Goal: Transaction & Acquisition: Obtain resource

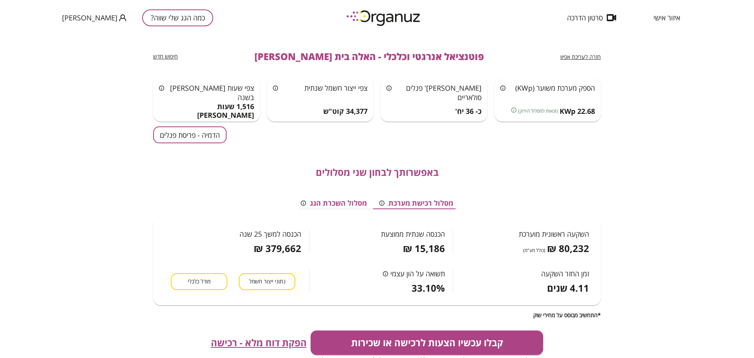
click at [176, 27] on div "כמה הגג שלי שווה? [PERSON_NAME]" at bounding box center [137, 17] width 151 height 35
click at [175, 20] on button "כמה הגג שלי שווה?" at bounding box center [177, 17] width 71 height 17
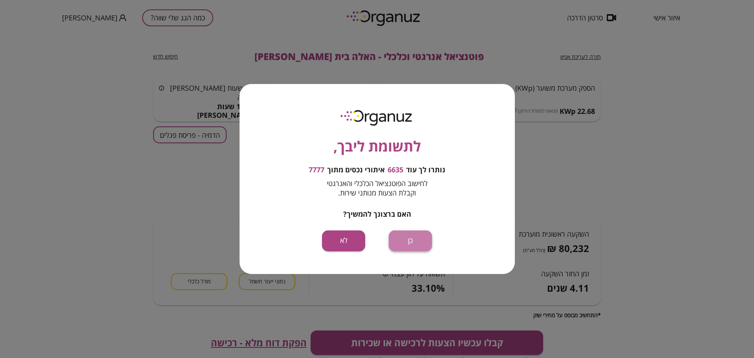
click at [412, 240] on button "כן" at bounding box center [410, 240] width 43 height 21
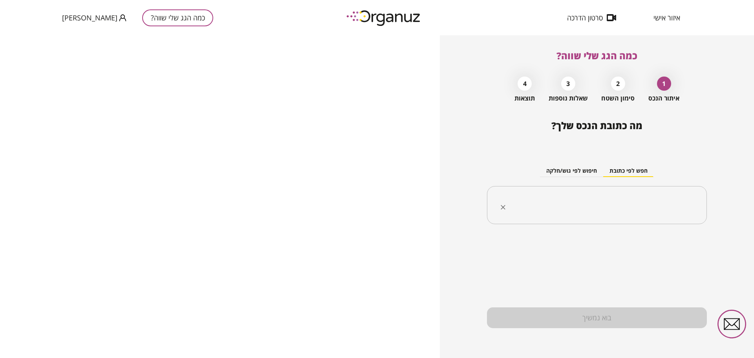
click at [594, 200] on input "text" at bounding box center [599, 206] width 195 height 20
paste input "**********"
click at [653, 245] on li "[PERSON_NAME] 15 [GEOGRAPHIC_DATA][PERSON_NAME]" at bounding box center [596, 245] width 199 height 14
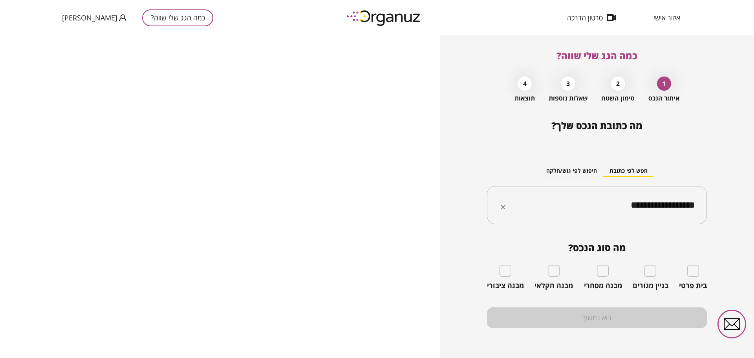
type input "**********"
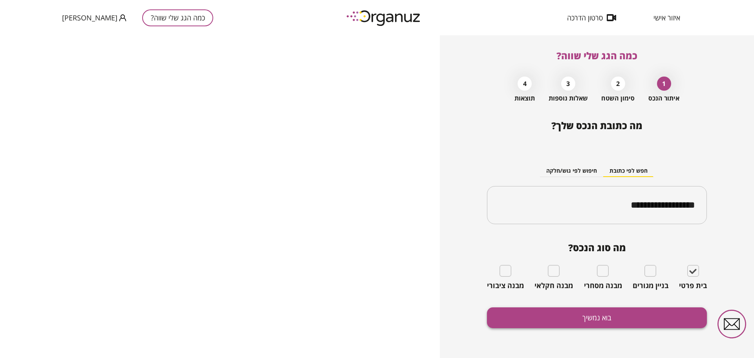
click at [560, 320] on button "בוא נמשיך" at bounding box center [597, 317] width 220 height 21
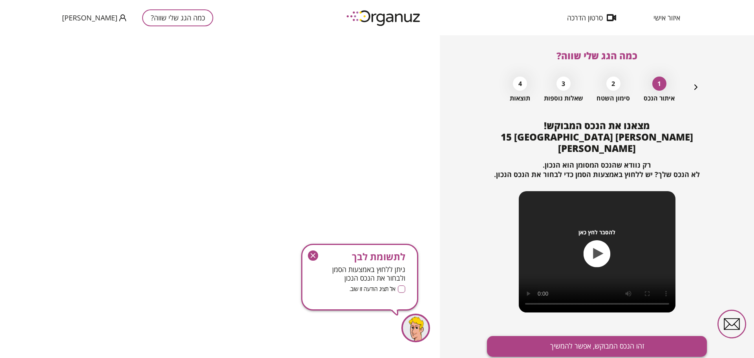
click at [568, 336] on button "זהו הנכס המבוקש, אפשר להמשיך" at bounding box center [597, 346] width 220 height 21
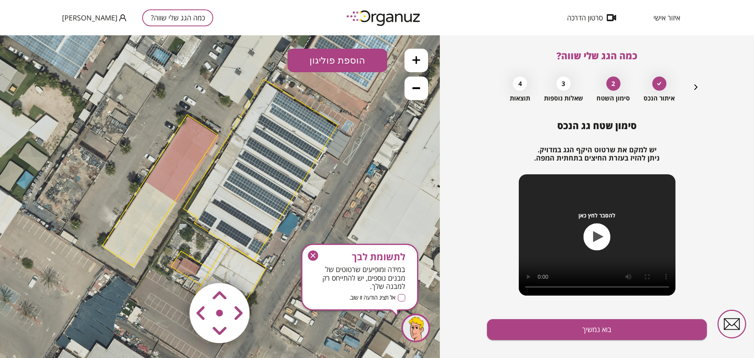
click at [420, 91] on button at bounding box center [416, 89] width 24 height 24
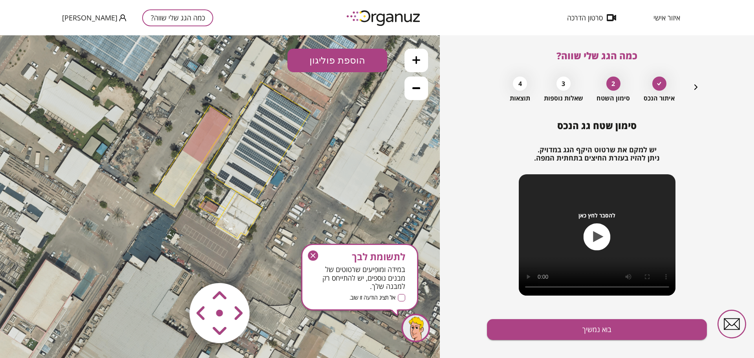
drag, startPoint x: 271, startPoint y: 259, endPoint x: 281, endPoint y: 226, distance: 34.5
click at [281, 226] on icon at bounding box center [232, 160] width 477 height 477
click at [315, 254] on icon "button" at bounding box center [313, 255] width 10 height 10
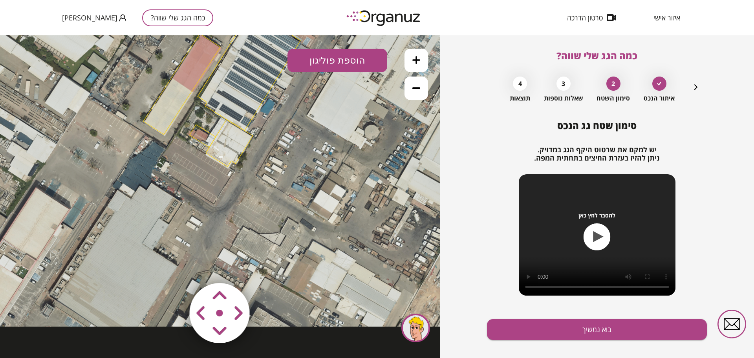
drag, startPoint x: 156, startPoint y: 230, endPoint x: 146, endPoint y: 159, distance: 71.3
click at [146, 159] on icon at bounding box center [222, 88] width 477 height 477
drag, startPoint x: 410, startPoint y: 57, endPoint x: 413, endPoint y: 62, distance: 5.6
click at [411, 57] on button at bounding box center [416, 61] width 24 height 24
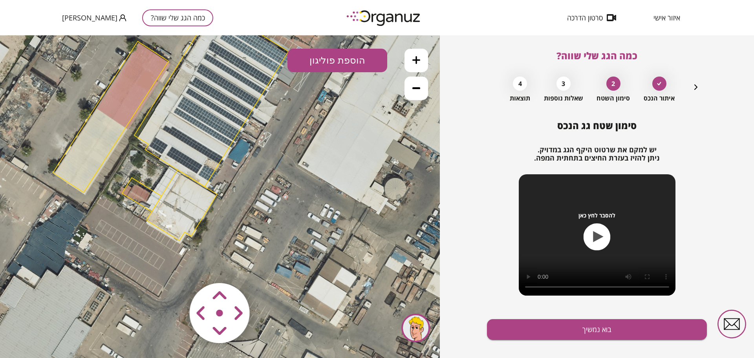
drag, startPoint x: 201, startPoint y: 230, endPoint x: 149, endPoint y: 322, distance: 105.7
click at [149, 322] on icon at bounding box center [171, 123] width 715 height 715
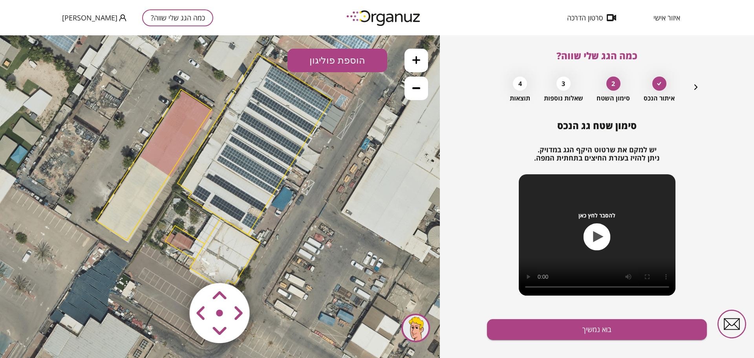
drag, startPoint x: 106, startPoint y: 208, endPoint x: 149, endPoint y: 253, distance: 62.5
click at [149, 253] on icon at bounding box center [214, 171] width 715 height 715
click at [173, 267] on area at bounding box center [173, 267] width 0 height 0
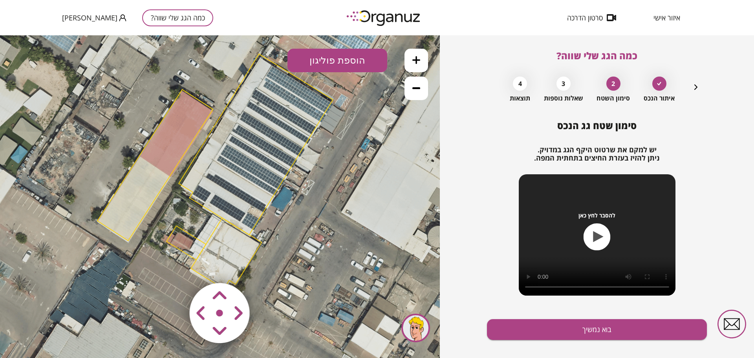
click at [414, 86] on icon at bounding box center [416, 88] width 8 height 8
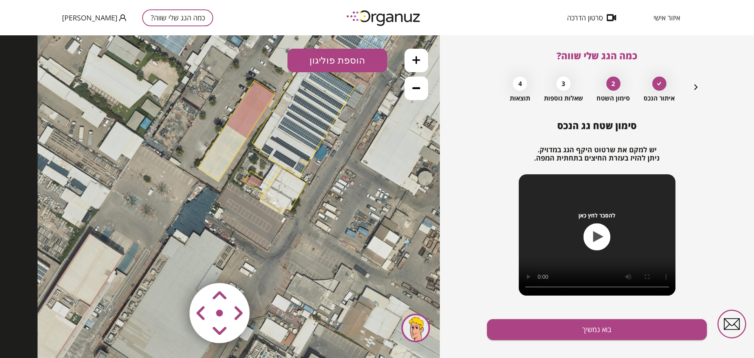
drag, startPoint x: 257, startPoint y: 230, endPoint x: 317, endPoint y: 185, distance: 74.8
click at [317, 185] on icon at bounding box center [276, 134] width 477 height 477
click at [413, 55] on button at bounding box center [416, 61] width 24 height 24
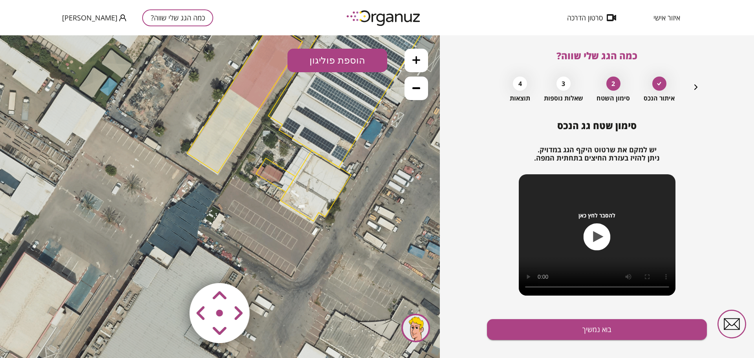
click at [413, 55] on button at bounding box center [416, 61] width 24 height 24
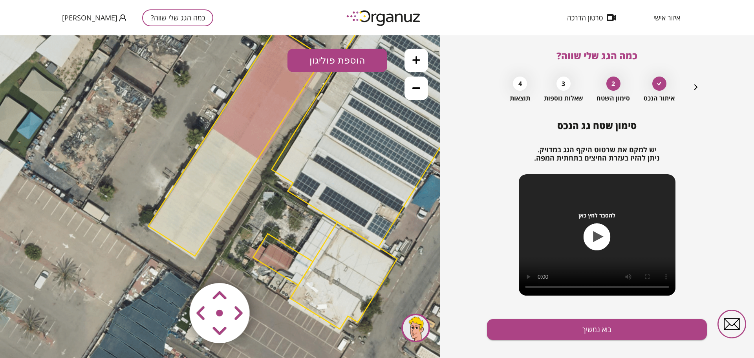
drag, startPoint x: 254, startPoint y: 189, endPoint x: 232, endPoint y: 285, distance: 97.9
click at [232, 285] on div ".st0 { fill: #FFFFFF; } 10" at bounding box center [220, 196] width 440 height 323
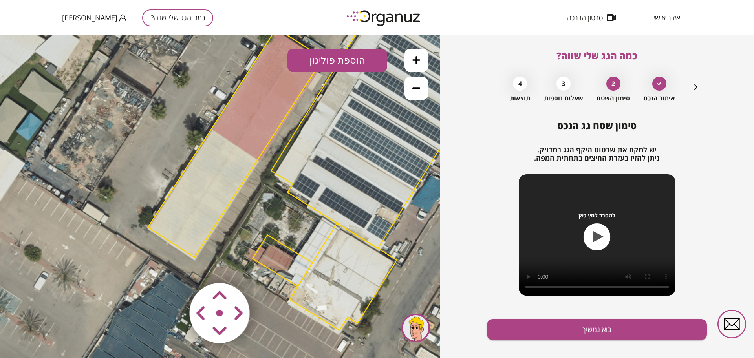
click at [422, 86] on button at bounding box center [416, 89] width 24 height 24
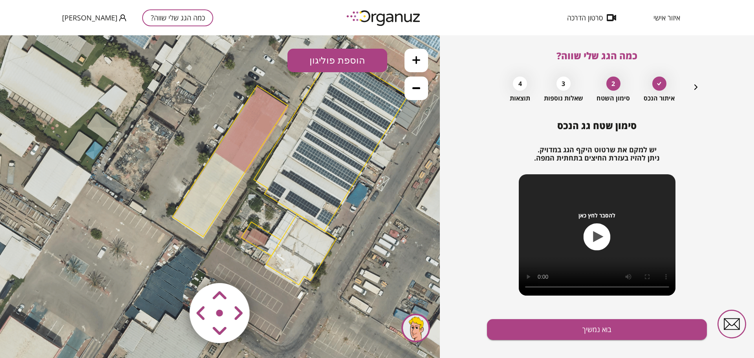
click at [422, 86] on button at bounding box center [416, 89] width 24 height 24
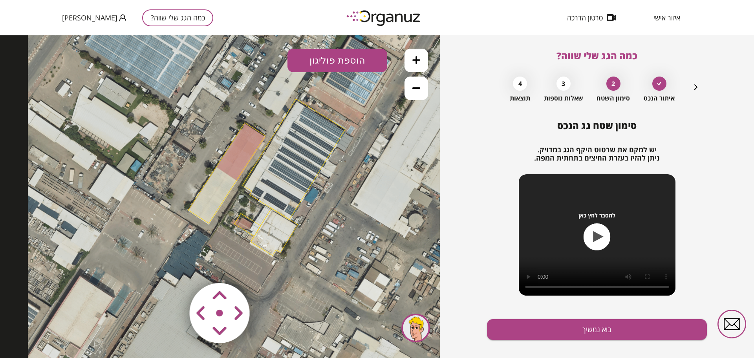
click at [422, 86] on button at bounding box center [416, 89] width 24 height 24
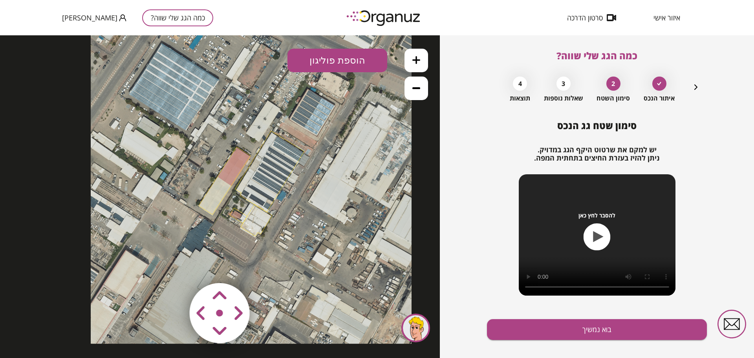
click at [420, 58] on button at bounding box center [416, 61] width 24 height 24
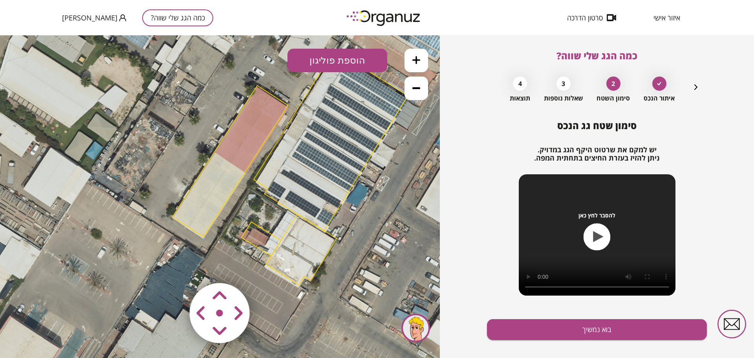
click at [411, 89] on button at bounding box center [416, 89] width 24 height 24
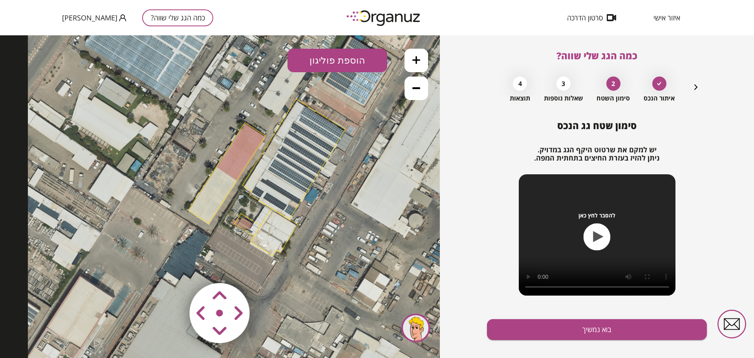
click at [411, 89] on button at bounding box center [416, 89] width 24 height 24
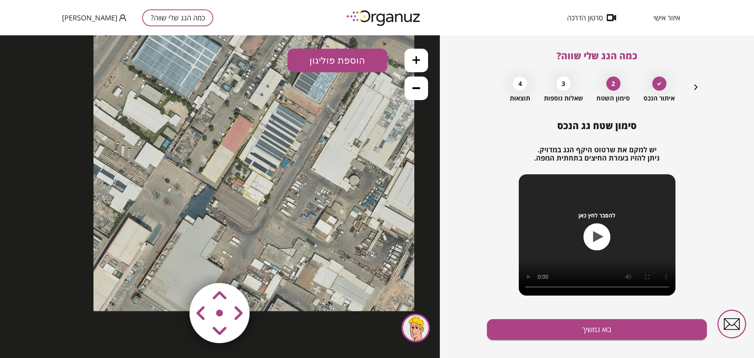
drag, startPoint x: 230, startPoint y: 223, endPoint x: 229, endPoint y: 203, distance: 19.6
click at [229, 203] on icon at bounding box center [253, 151] width 321 height 321
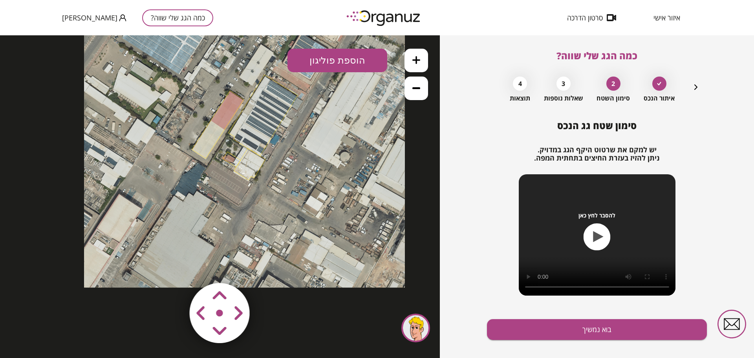
drag, startPoint x: 220, startPoint y: 227, endPoint x: 210, endPoint y: 208, distance: 22.1
click at [210, 208] on icon at bounding box center [244, 127] width 321 height 321
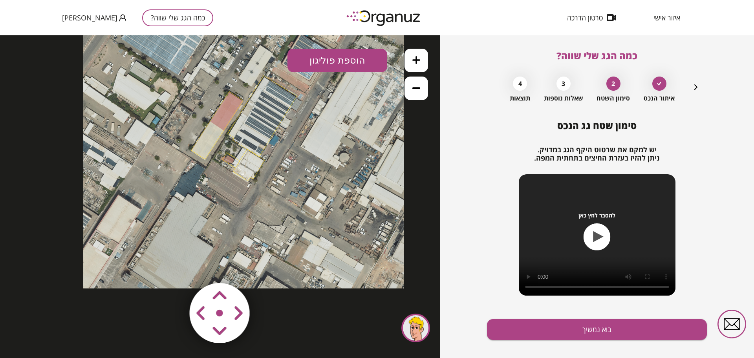
click at [411, 53] on button at bounding box center [416, 61] width 24 height 24
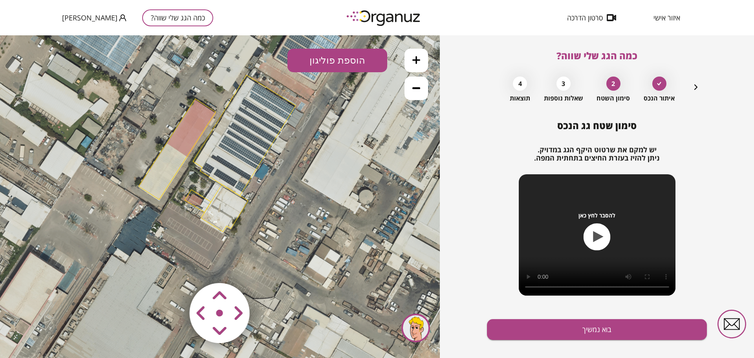
drag, startPoint x: 241, startPoint y: 154, endPoint x: 203, endPoint y: 212, distance: 69.7
click at [203, 212] on icon at bounding box center [216, 153] width 477 height 477
click at [426, 86] on button at bounding box center [416, 89] width 24 height 24
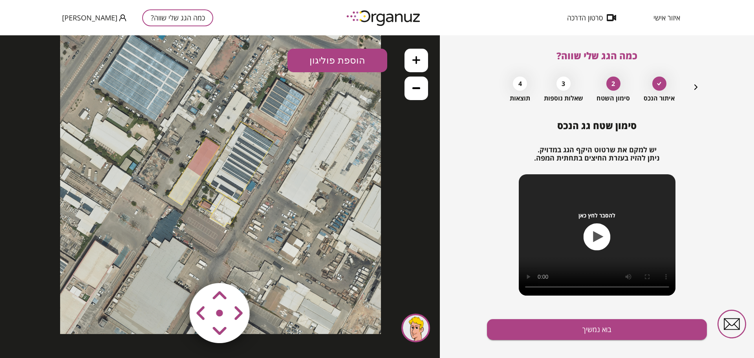
drag, startPoint x: 245, startPoint y: 197, endPoint x: 247, endPoint y: 203, distance: 7.2
click at [247, 203] on icon at bounding box center [220, 173] width 321 height 321
click at [415, 63] on icon at bounding box center [416, 60] width 8 height 8
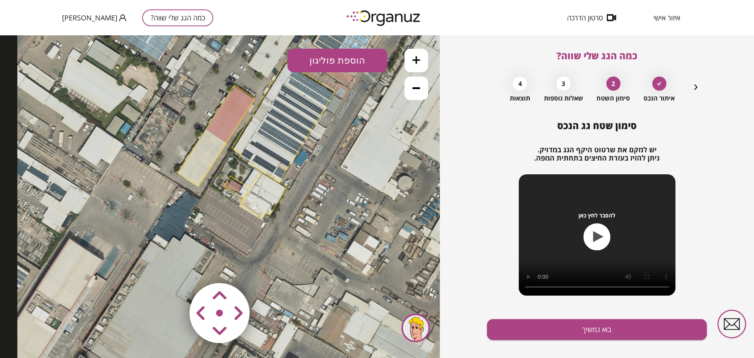
drag, startPoint x: 254, startPoint y: 190, endPoint x: 289, endPoint y: 167, distance: 41.9
click at [289, 167] on icon at bounding box center [255, 139] width 477 height 477
click at [173, 267] on area at bounding box center [173, 267] width 0 height 0
click at [424, 59] on button at bounding box center [416, 61] width 24 height 24
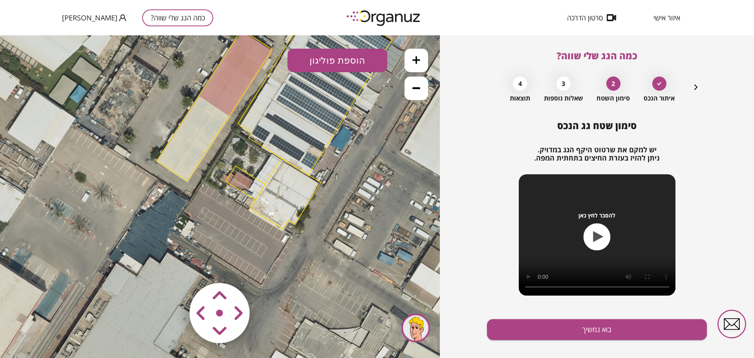
click at [424, 59] on button at bounding box center [416, 61] width 24 height 24
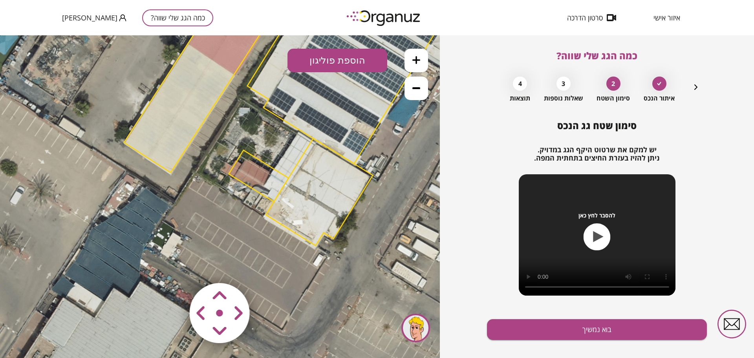
click at [424, 59] on button at bounding box center [416, 61] width 24 height 24
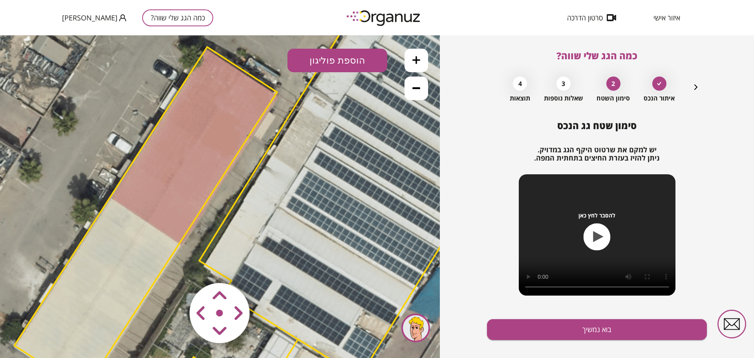
drag, startPoint x: 214, startPoint y: 151, endPoint x: 152, endPoint y: 381, distance: 238.4
click at [152, 35] on html ".st0 { fill: #FFFFFF; }" at bounding box center [220, 35] width 440 height 0
click at [173, 267] on area at bounding box center [173, 267] width 0 height 0
click at [597, 333] on button "בוא נמשיך" at bounding box center [597, 329] width 220 height 21
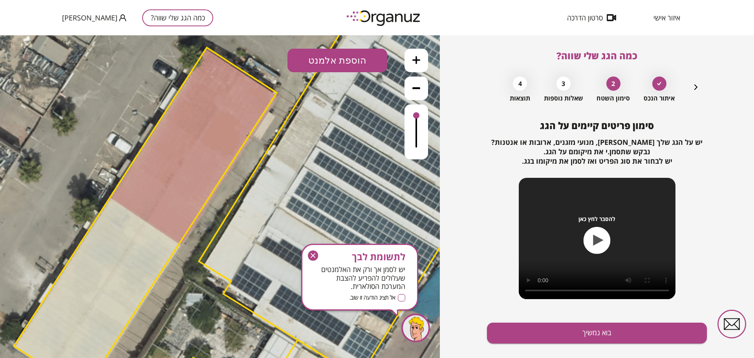
click at [597, 333] on button "בוא נמשיך" at bounding box center [597, 333] width 220 height 21
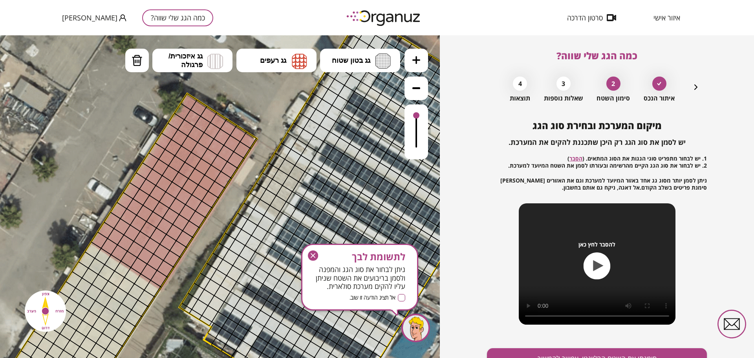
drag, startPoint x: 104, startPoint y: 133, endPoint x: 97, endPoint y: 141, distance: 10.7
click at [97, 141] on icon at bounding box center [260, 276] width 1625 height 1625
click at [205, 68] on button "גג איזכורית/ פרגולה" at bounding box center [192, 61] width 80 height 24
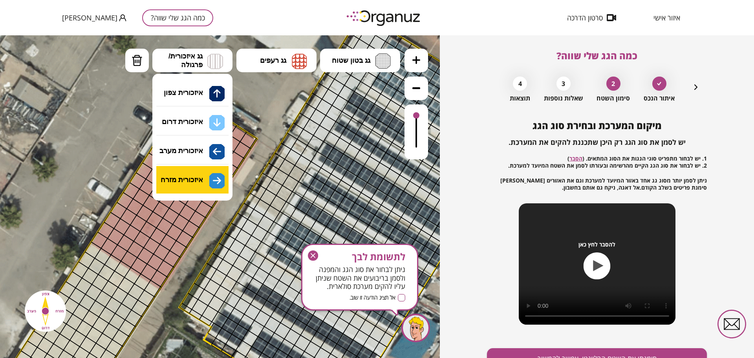
click at [218, 185] on div ".st0 { fill: #FFFFFF; } 10" at bounding box center [220, 196] width 440 height 323
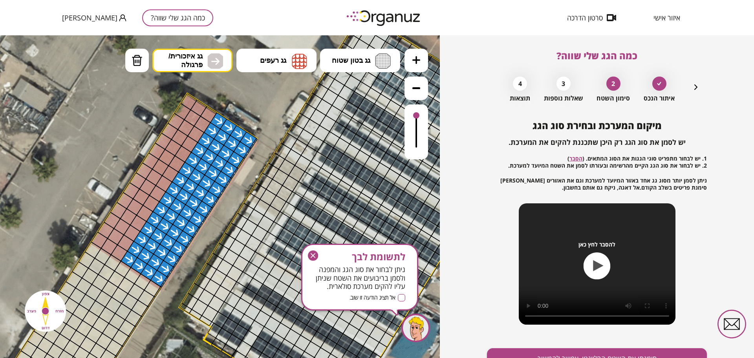
drag, startPoint x: 228, startPoint y: 121, endPoint x: 252, endPoint y: 136, distance: 27.6
click at [267, 54] on button "גג רעפים" at bounding box center [276, 61] width 80 height 24
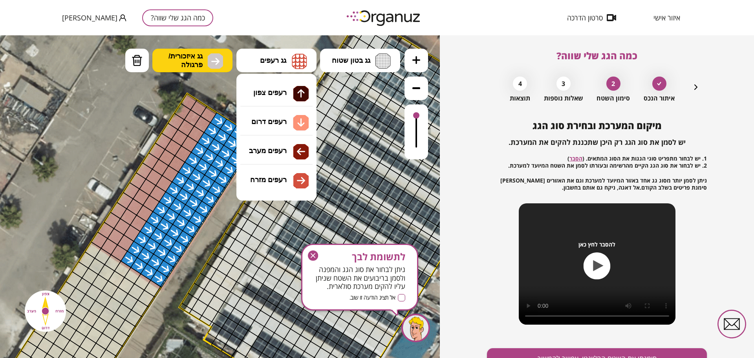
click at [197, 59] on span "גג איזכורית/ פרגולה" at bounding box center [185, 60] width 34 height 17
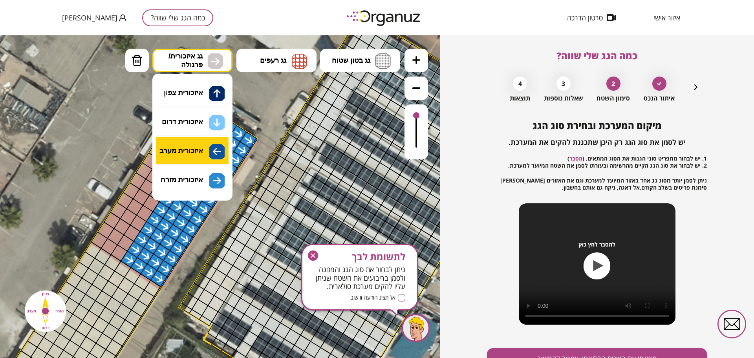
click at [204, 148] on div ".st0 { fill: #FFFFFF; } 10" at bounding box center [220, 196] width 440 height 323
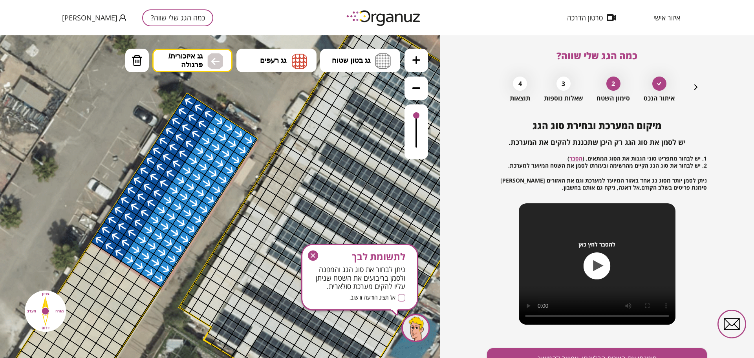
drag, startPoint x: 205, startPoint y: 110, endPoint x: 198, endPoint y: 111, distance: 7.6
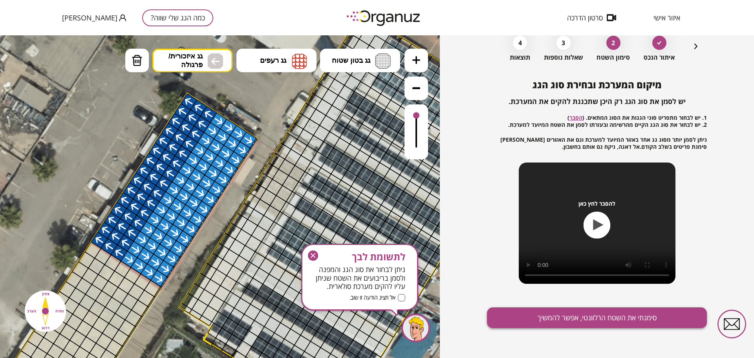
click at [575, 316] on button "סימנתי את השטח הרלוונטי, אפשר להמשיך" at bounding box center [597, 317] width 220 height 21
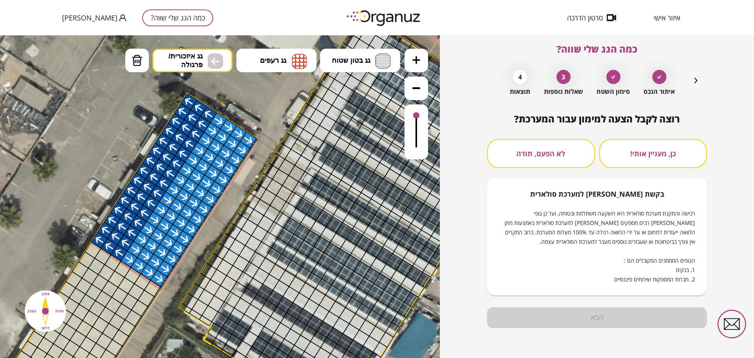
scroll to position [7, 0]
click at [572, 140] on button "לא הפעם, תודה" at bounding box center [541, 153] width 108 height 29
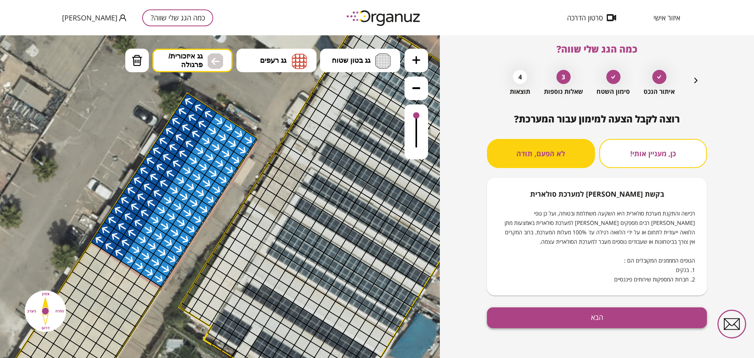
click at [549, 320] on button "הבא" at bounding box center [597, 317] width 220 height 21
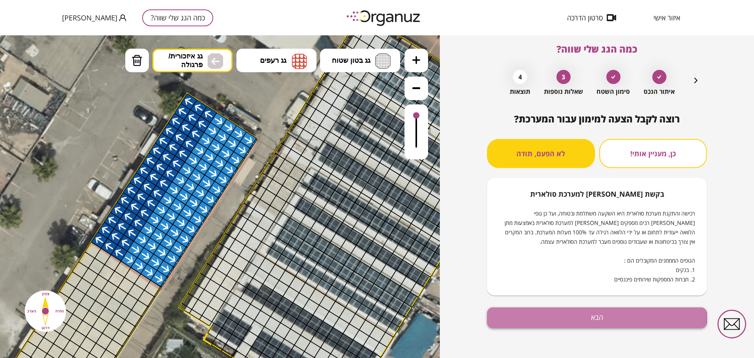
click at [552, 317] on button "הבא" at bounding box center [597, 317] width 220 height 21
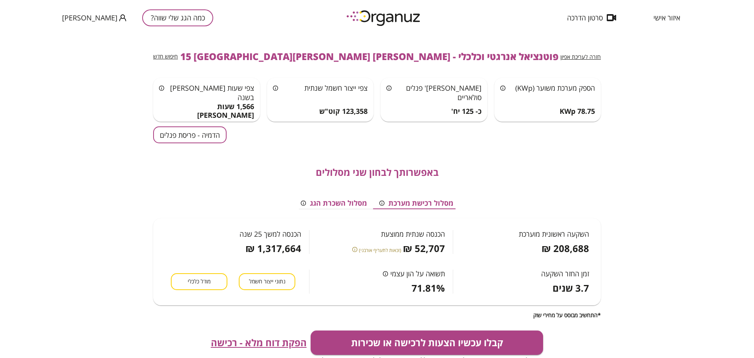
click at [225, 142] on button "הדמיה - פריסת פנלים" at bounding box center [189, 134] width 73 height 17
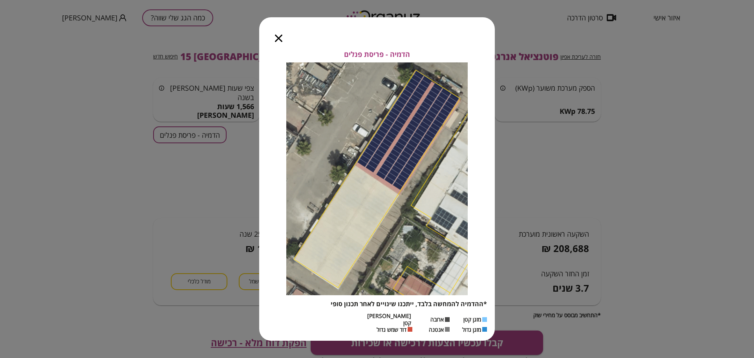
click at [279, 42] on icon "button" at bounding box center [278, 38] width 7 height 7
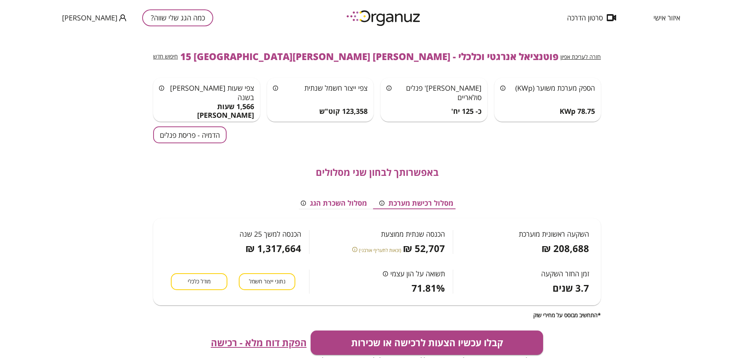
click at [591, 53] on span "חזרה לעריכת אפיון" at bounding box center [580, 56] width 40 height 7
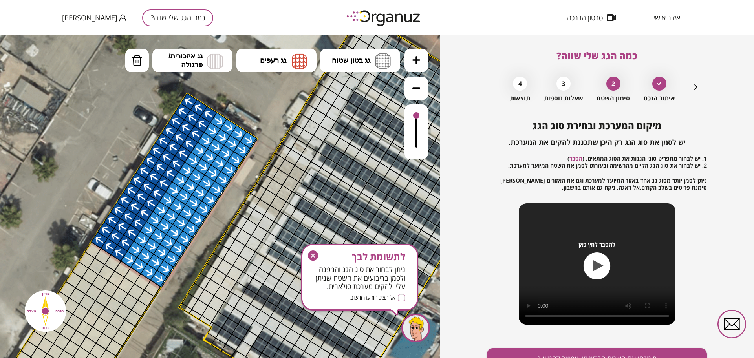
click at [692, 91] on icon "button" at bounding box center [695, 86] width 9 height 9
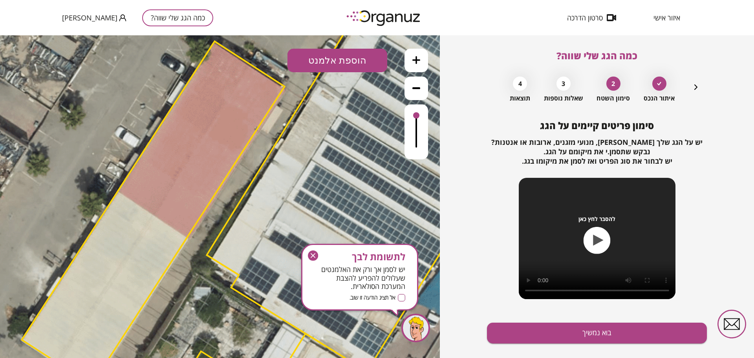
drag, startPoint x: 265, startPoint y: 167, endPoint x: 358, endPoint y: 152, distance: 94.2
click at [290, 140] on polygon at bounding box center [382, 166] width 350 height 411
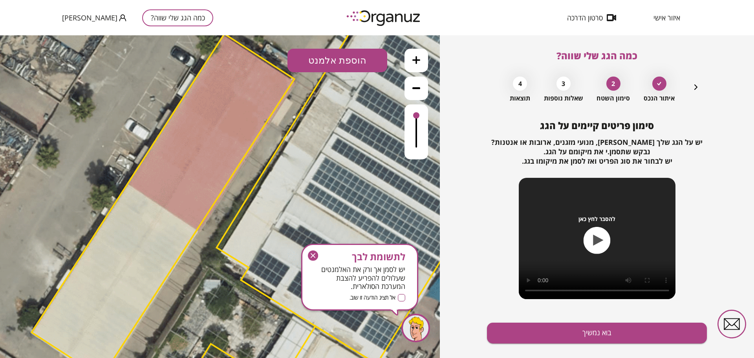
click at [690, 85] on div "איתור הנכס 2 סימון השטח 3 שאלות נוספות 4 תוצאות" at bounding box center [596, 87] width 207 height 29
click at [695, 85] on icon "button" at bounding box center [695, 86] width 9 height 9
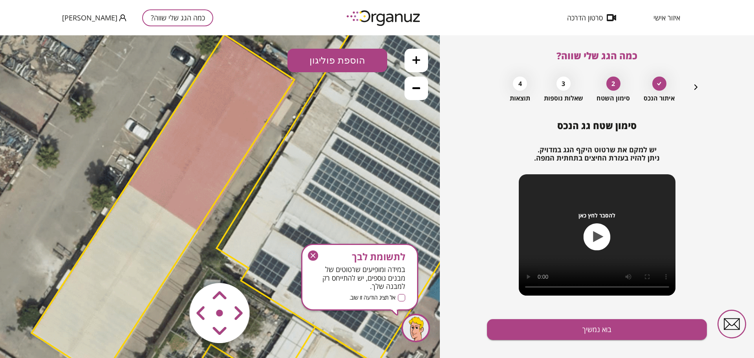
click at [173, 267] on area at bounding box center [173, 267] width 0 height 0
click at [314, 255] on icon "button" at bounding box center [313, 255] width 10 height 10
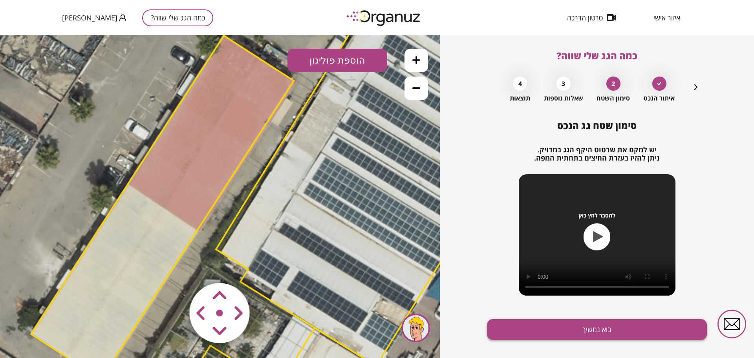
click at [533, 325] on button "בוא נמשיך" at bounding box center [597, 329] width 220 height 21
click at [534, 328] on button "בוא נמשיך" at bounding box center [597, 329] width 220 height 21
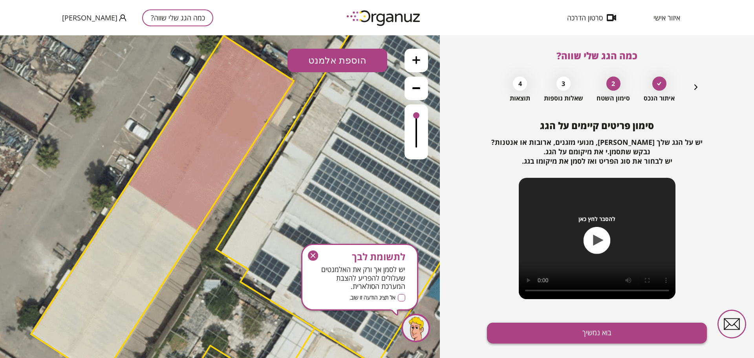
click at [531, 341] on button "בוא נמשיך" at bounding box center [597, 333] width 220 height 21
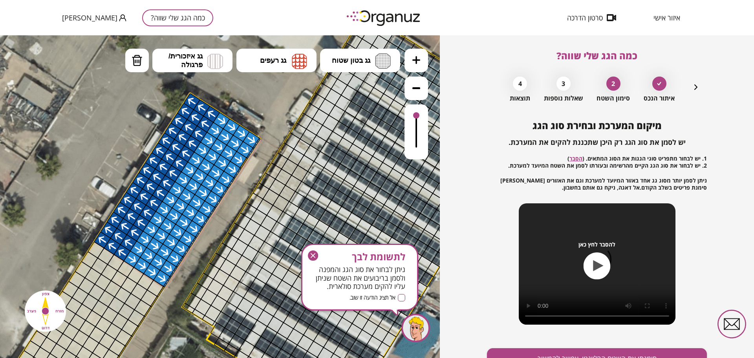
drag, startPoint x: 263, startPoint y: 162, endPoint x: 229, endPoint y: 219, distance: 66.9
click at [229, 219] on icon at bounding box center [263, 275] width 1625 height 1625
click at [225, 65] on button "גג איזכורית/ פרגולה" at bounding box center [192, 61] width 80 height 24
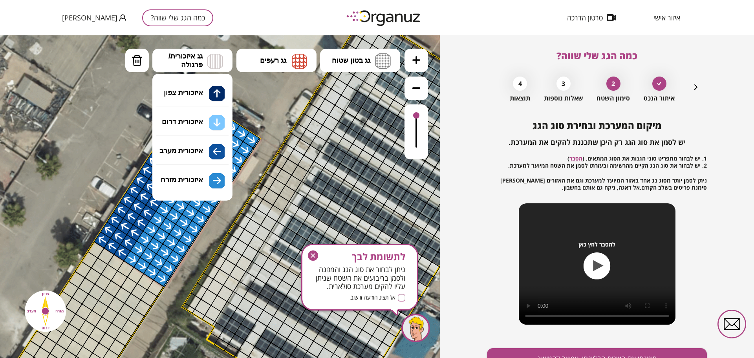
click at [209, 180] on div ".st0 { fill: #FFFFFF; } 10" at bounding box center [220, 196] width 440 height 323
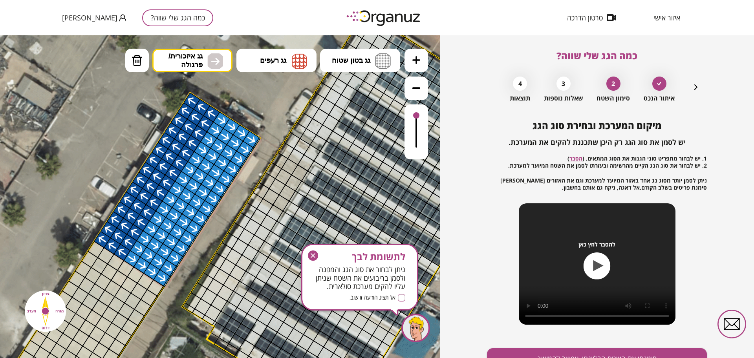
drag, startPoint x: 240, startPoint y: 160, endPoint x: 247, endPoint y: 172, distance: 13.9
click at [246, 165] on div ".st0 { fill: #FFFFFF; }" at bounding box center [263, 274] width 1625 height 1625
click at [314, 258] on icon "button" at bounding box center [313, 255] width 10 height 10
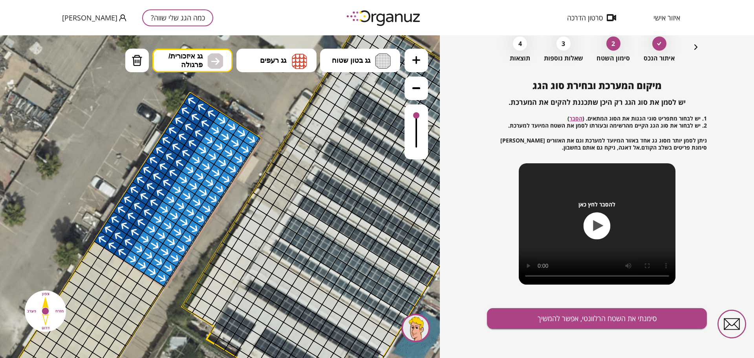
scroll to position [41, 0]
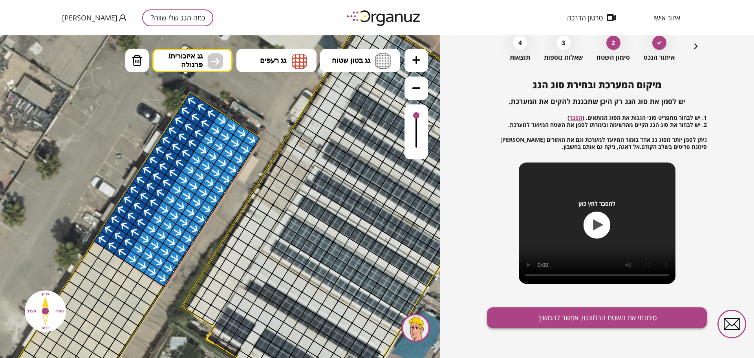
click at [591, 319] on button "סימנתי את השטח הרלוונטי, אפשר להמשיך" at bounding box center [597, 317] width 220 height 21
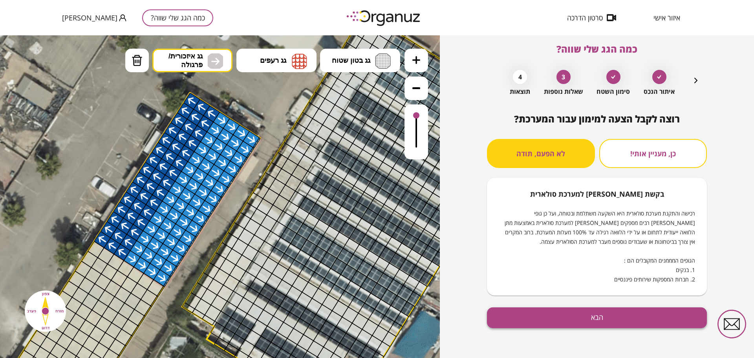
click at [617, 314] on button "הבא" at bounding box center [597, 317] width 220 height 21
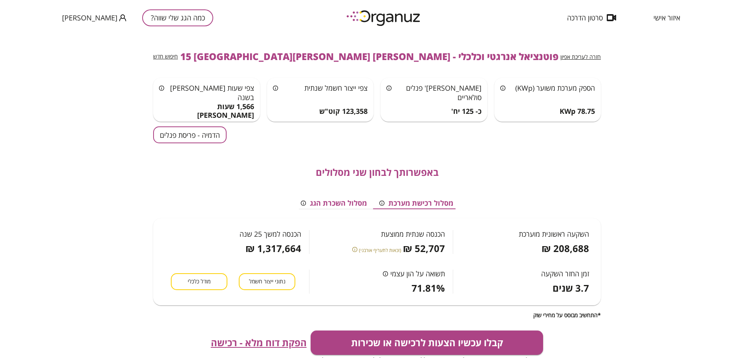
click at [195, 140] on button "הדמיה - פריסת פנלים" at bounding box center [189, 134] width 73 height 17
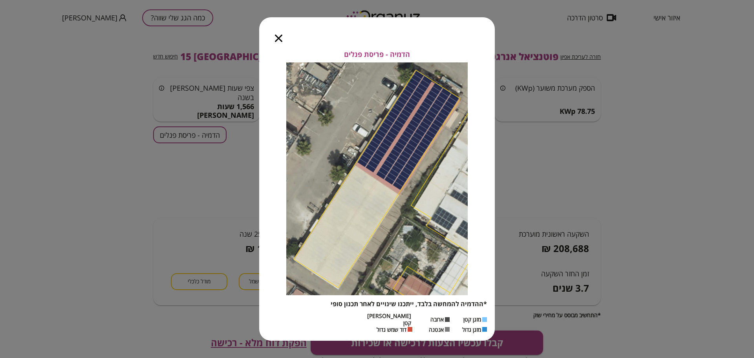
click at [278, 39] on icon "button" at bounding box center [278, 38] width 7 height 7
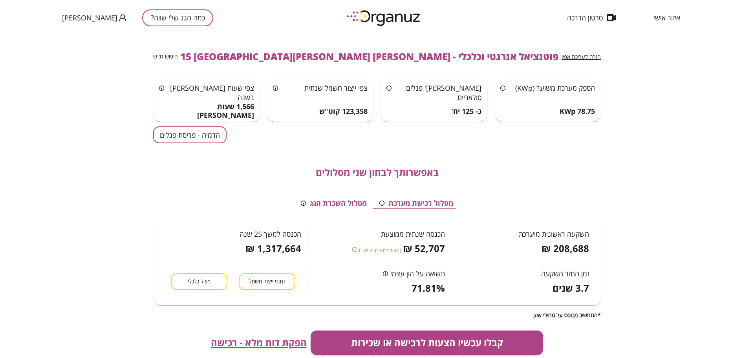
click at [209, 143] on button "הדמיה - פריסת פנלים" at bounding box center [189, 134] width 73 height 17
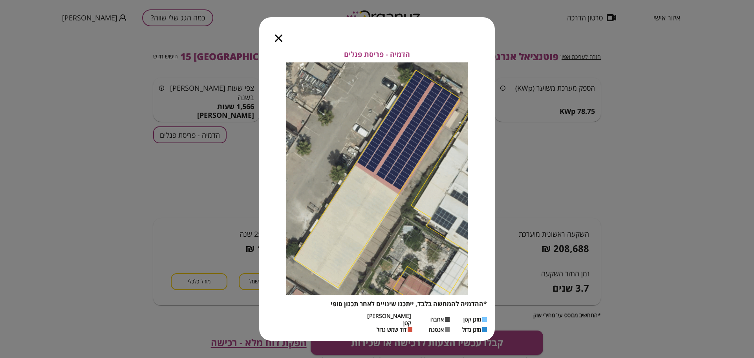
click at [279, 42] on icon "button" at bounding box center [278, 38] width 7 height 7
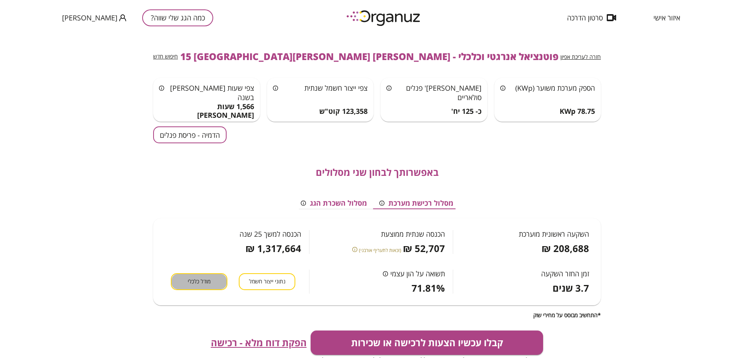
click at [197, 284] on span "מודל כלכלי" at bounding box center [199, 281] width 23 height 7
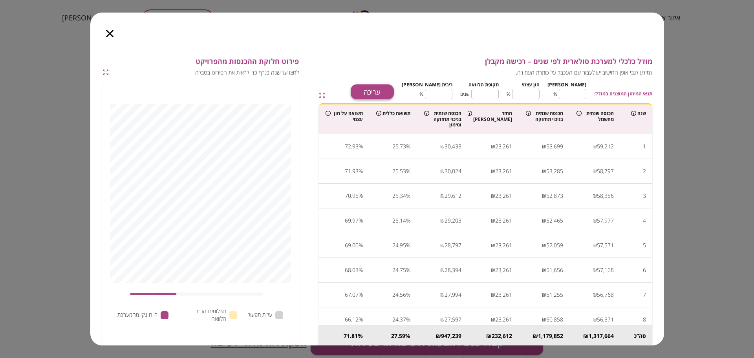
click at [394, 93] on button "עריכה" at bounding box center [372, 91] width 43 height 15
click at [579, 94] on input "**" at bounding box center [572, 94] width 27 height 21
type input "*"
type input "***"
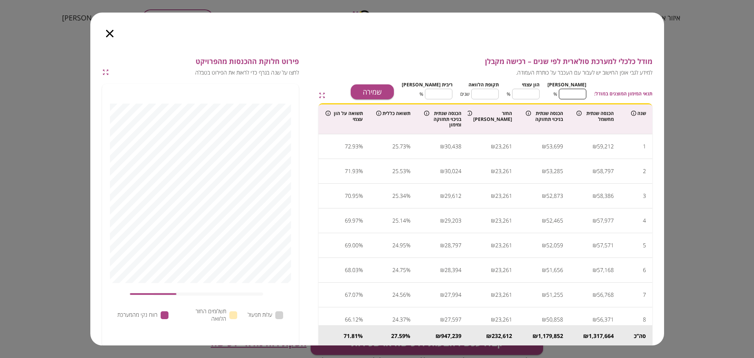
type input "*"
click at [495, 90] on input "**" at bounding box center [484, 94] width 27 height 21
type input "*"
click at [451, 91] on input "****" at bounding box center [438, 94] width 27 height 21
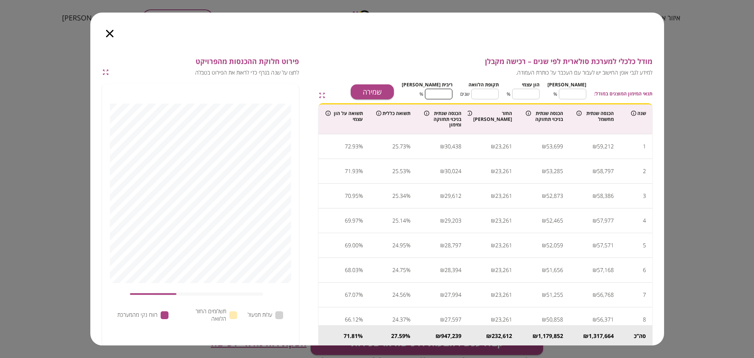
click at [451, 91] on input "****" at bounding box center [438, 94] width 27 height 21
click at [394, 87] on button "שמירה" at bounding box center [372, 91] width 43 height 15
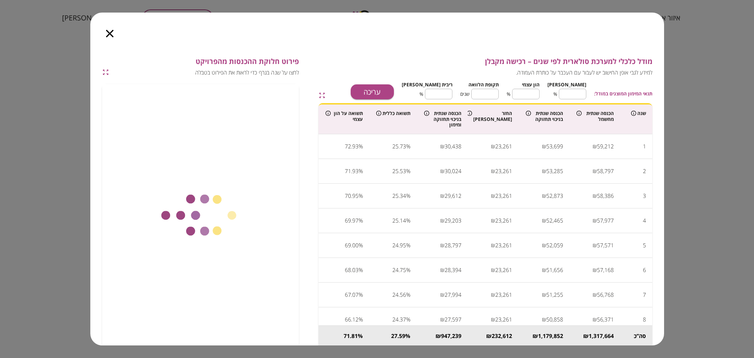
type input "****"
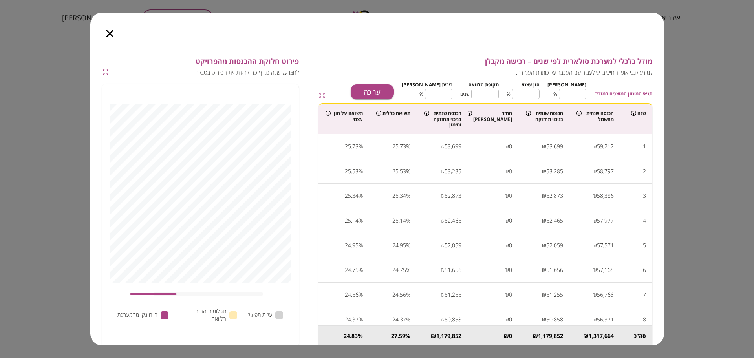
click at [110, 34] on icon "button" at bounding box center [109, 33] width 7 height 7
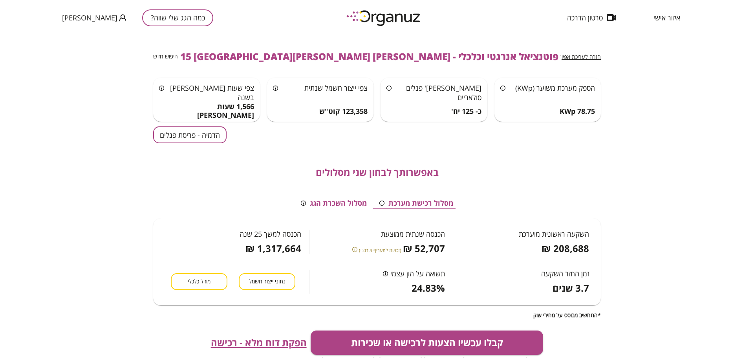
click at [269, 339] on span "הפקת דוח מלא - רכישה" at bounding box center [259, 342] width 96 height 11
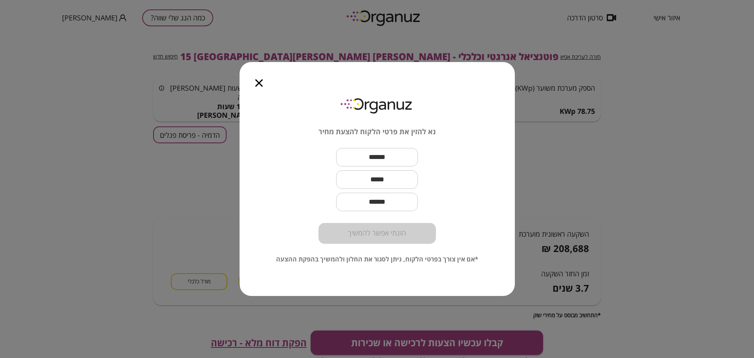
click at [256, 82] on icon "button" at bounding box center [258, 82] width 7 height 7
